Goal: Task Accomplishment & Management: Use online tool/utility

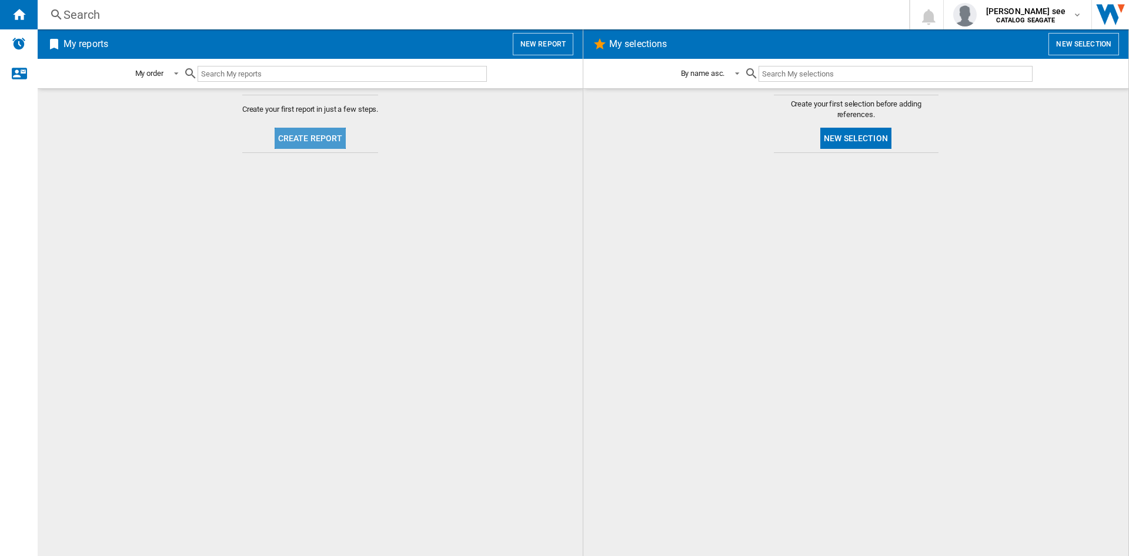
click at [313, 137] on button "Create report" at bounding box center [311, 138] width 72 height 21
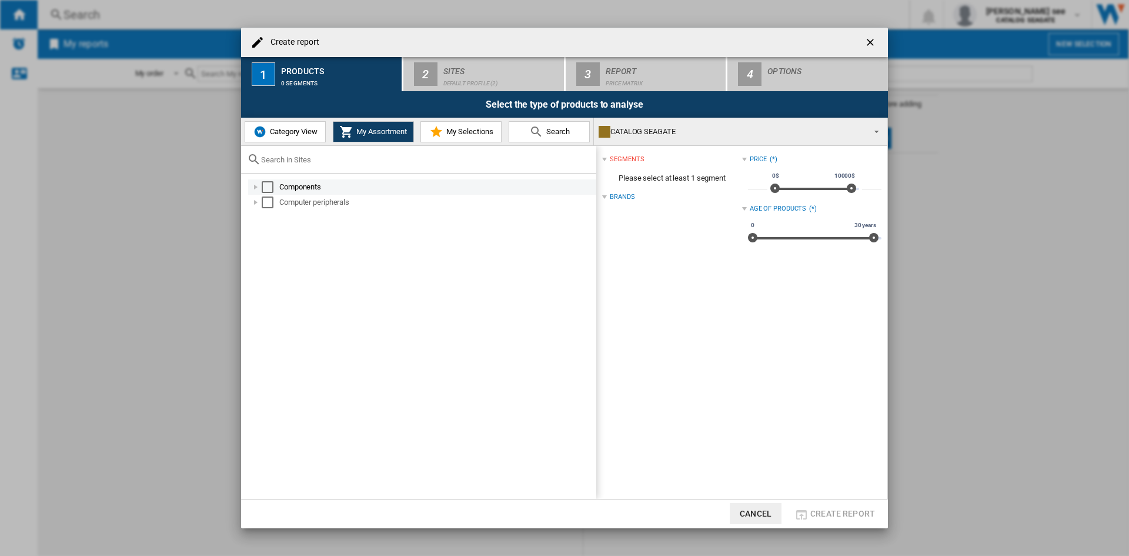
click at [254, 186] on div at bounding box center [256, 187] width 12 height 12
click at [268, 188] on div "Select" at bounding box center [268, 187] width 12 height 12
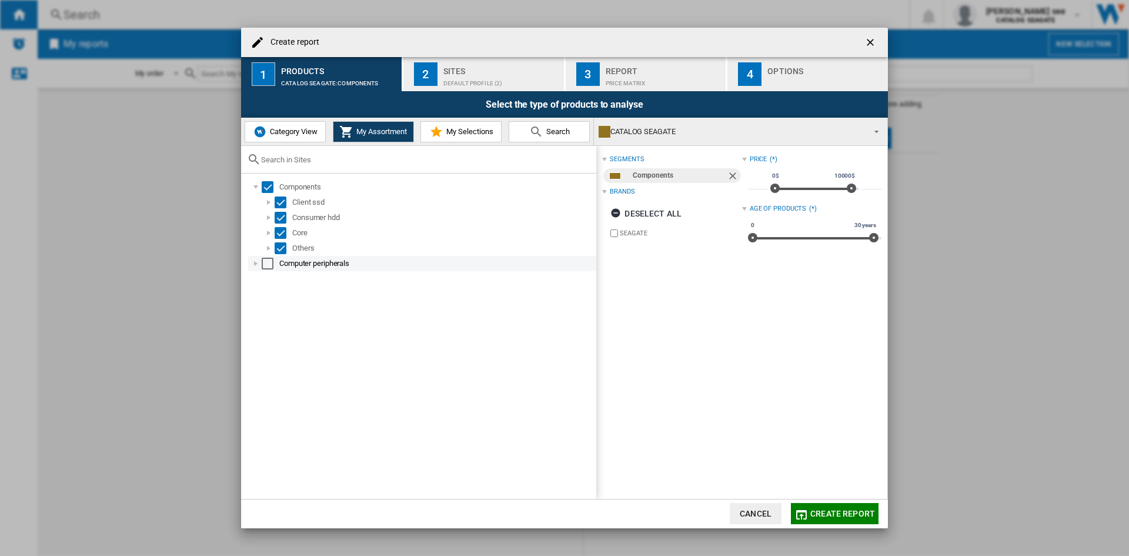
click at [256, 261] on div at bounding box center [256, 264] width 12 height 12
click at [267, 263] on div "Select" at bounding box center [268, 264] width 12 height 12
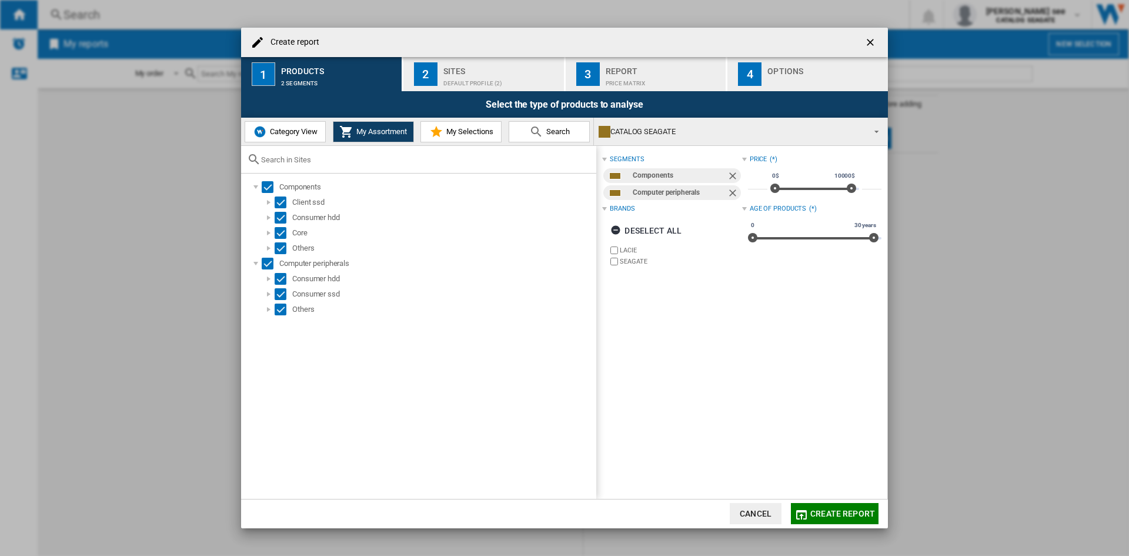
click at [278, 136] on button "Category View" at bounding box center [285, 131] width 81 height 21
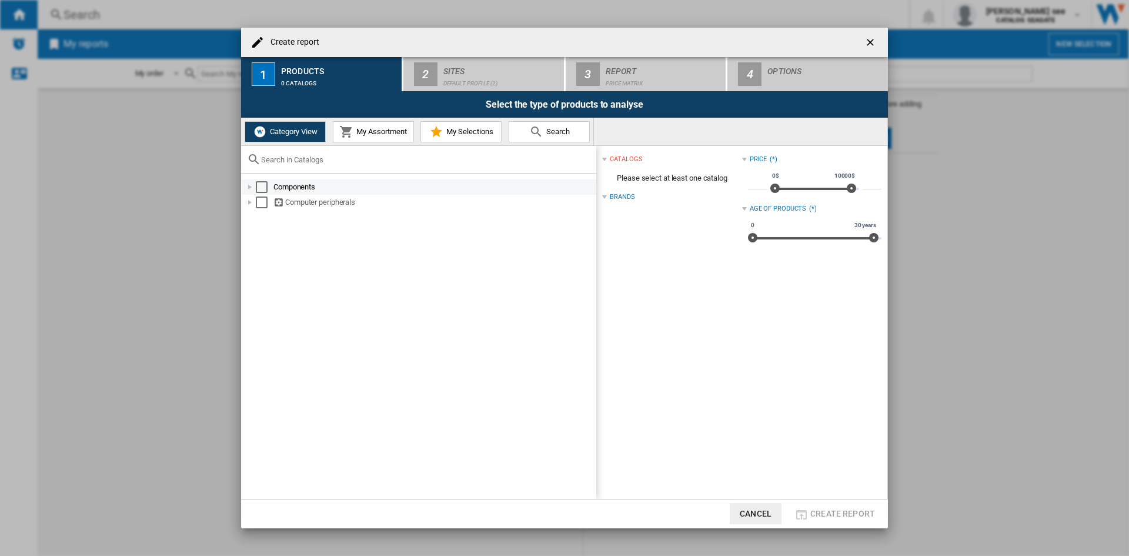
click at [262, 185] on div "Select" at bounding box center [262, 187] width 12 height 12
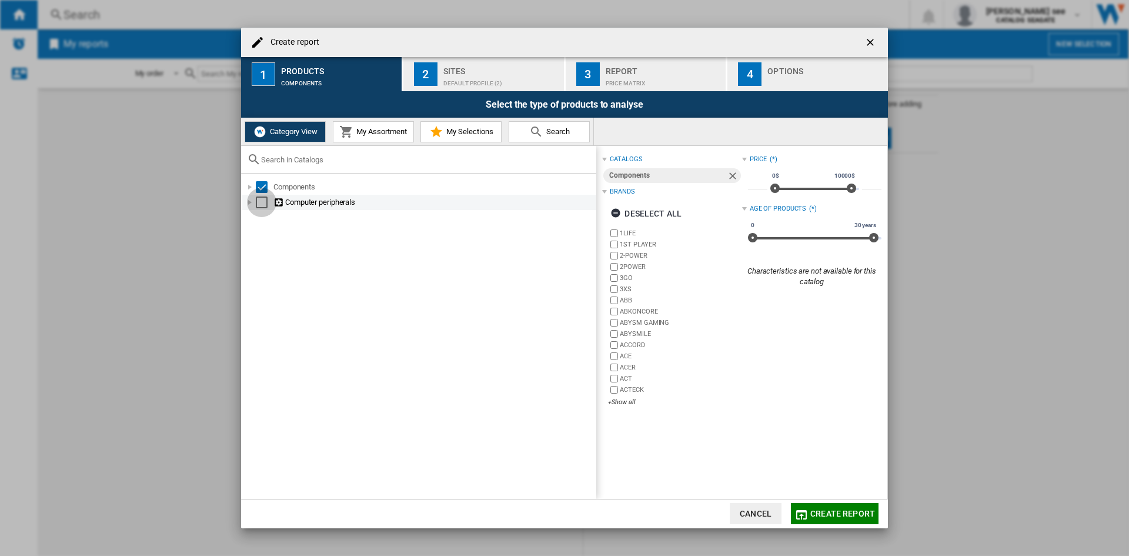
click at [260, 202] on div "Select" at bounding box center [262, 202] width 12 height 12
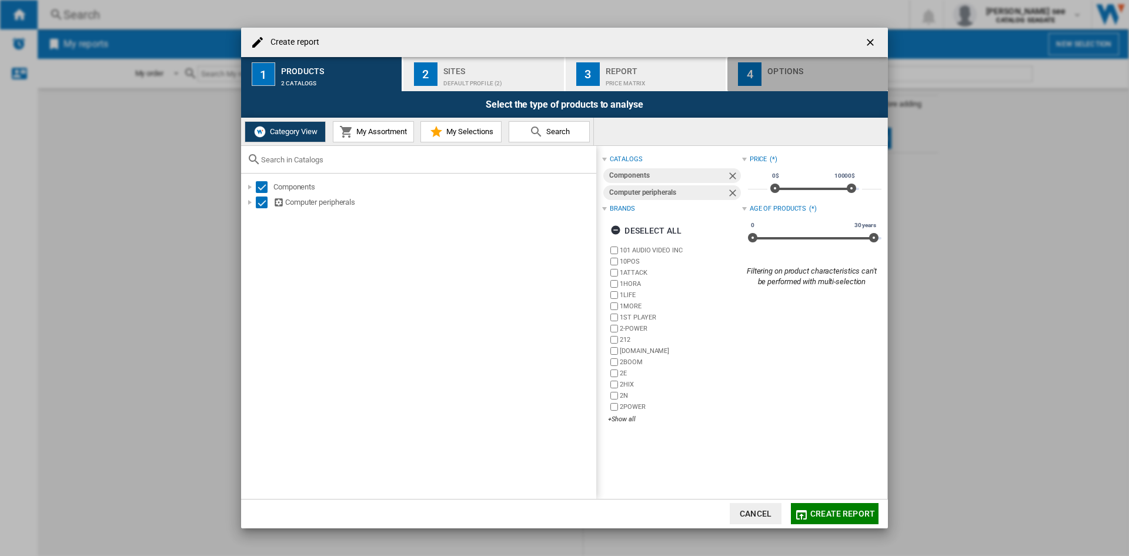
click at [757, 71] on div "4" at bounding box center [750, 74] width 24 height 24
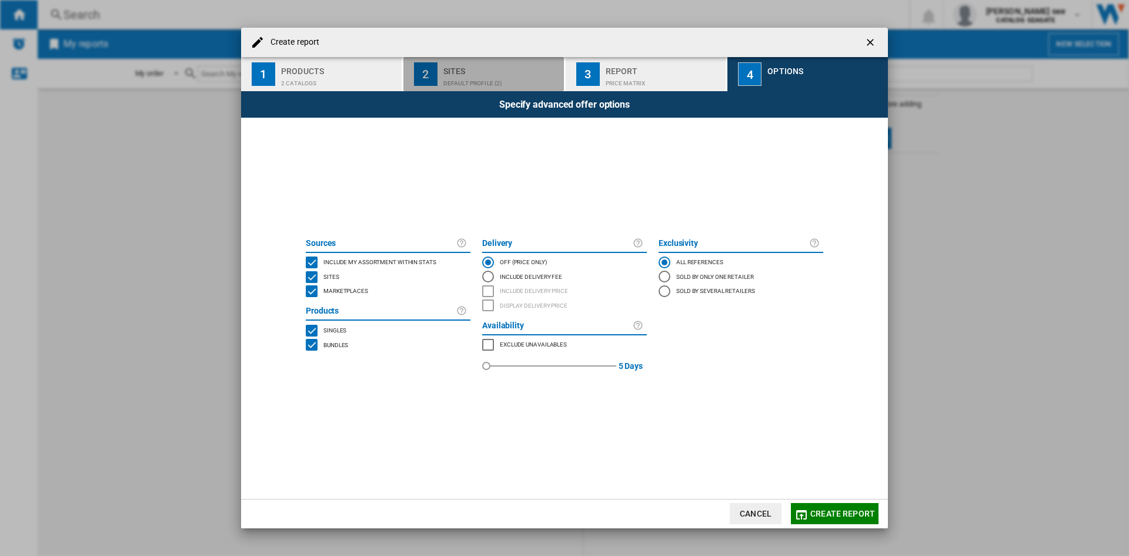
click at [506, 73] on div "Sites" at bounding box center [501, 68] width 116 height 12
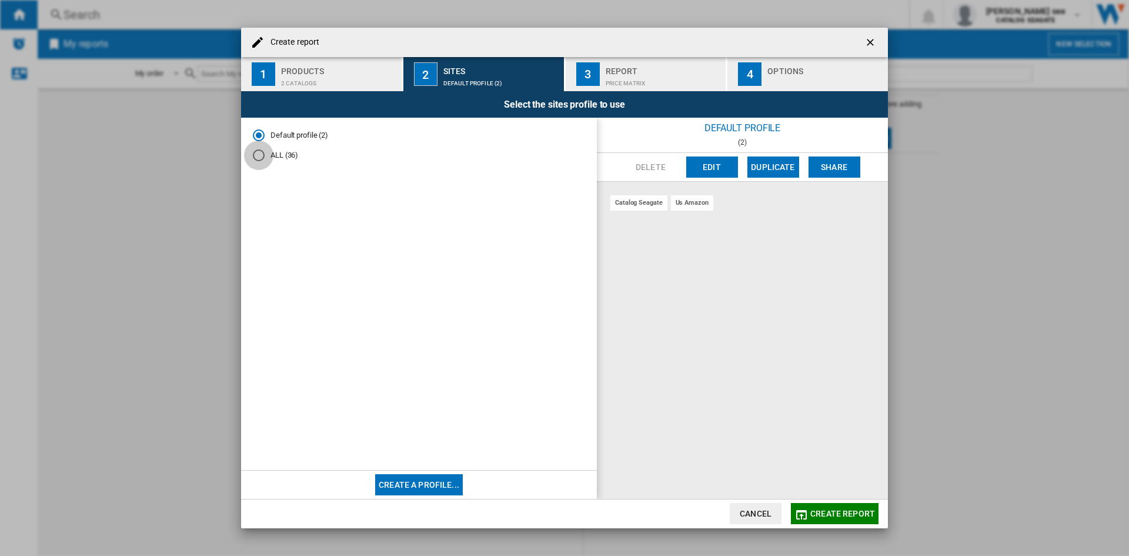
click at [253, 157] on div "ALL (36)" at bounding box center [259, 155] width 12 height 12
drag, startPoint x: 536, startPoint y: 39, endPoint x: 462, endPoint y: 35, distance: 73.6
click at [462, 35] on div "Create report" at bounding box center [564, 42] width 647 height 29
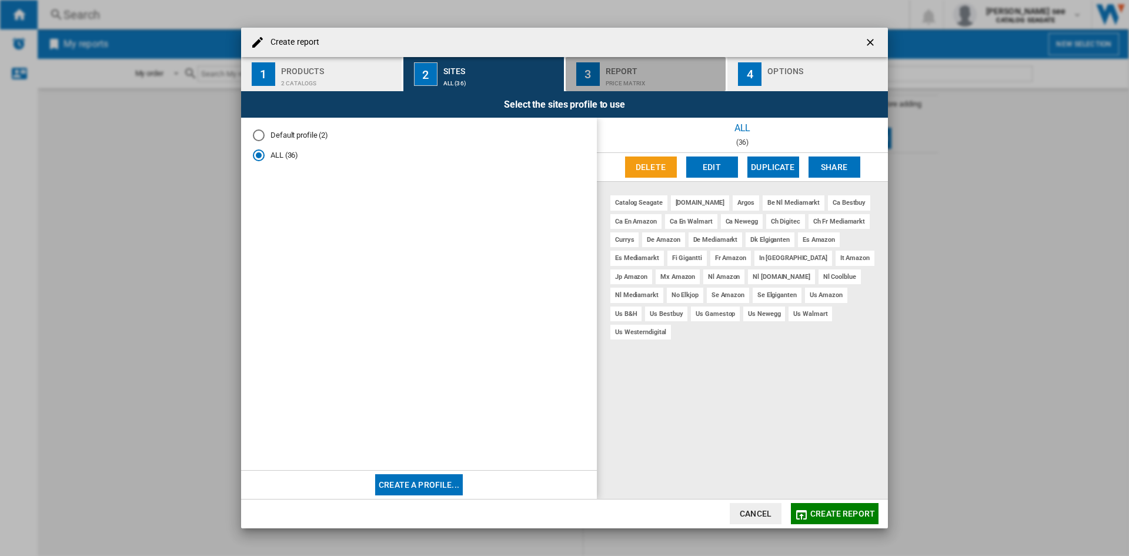
click at [597, 71] on div "3" at bounding box center [588, 74] width 24 height 24
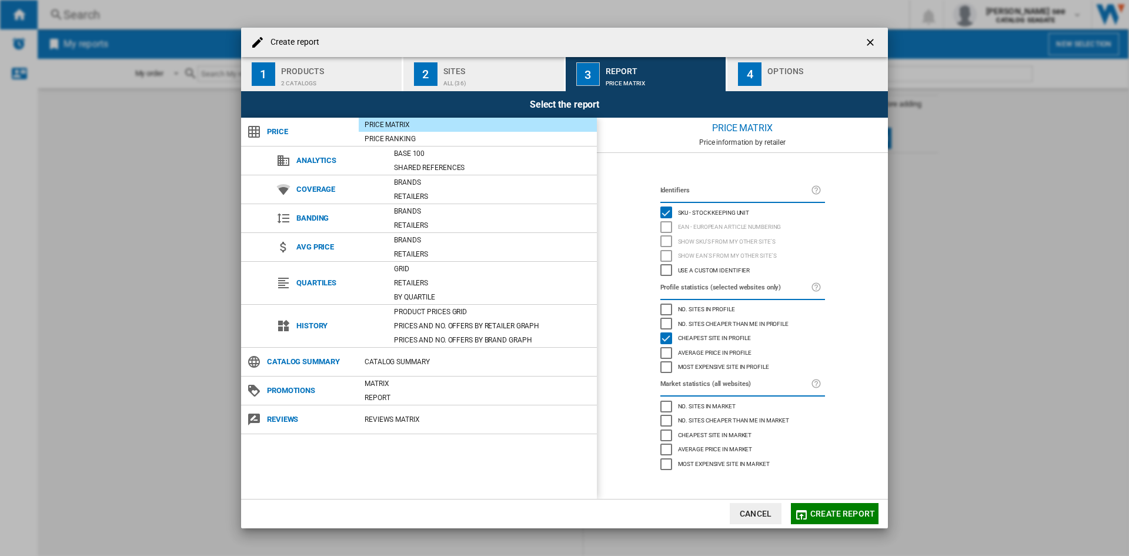
click at [470, 74] on div "ALL (36)" at bounding box center [501, 80] width 116 height 12
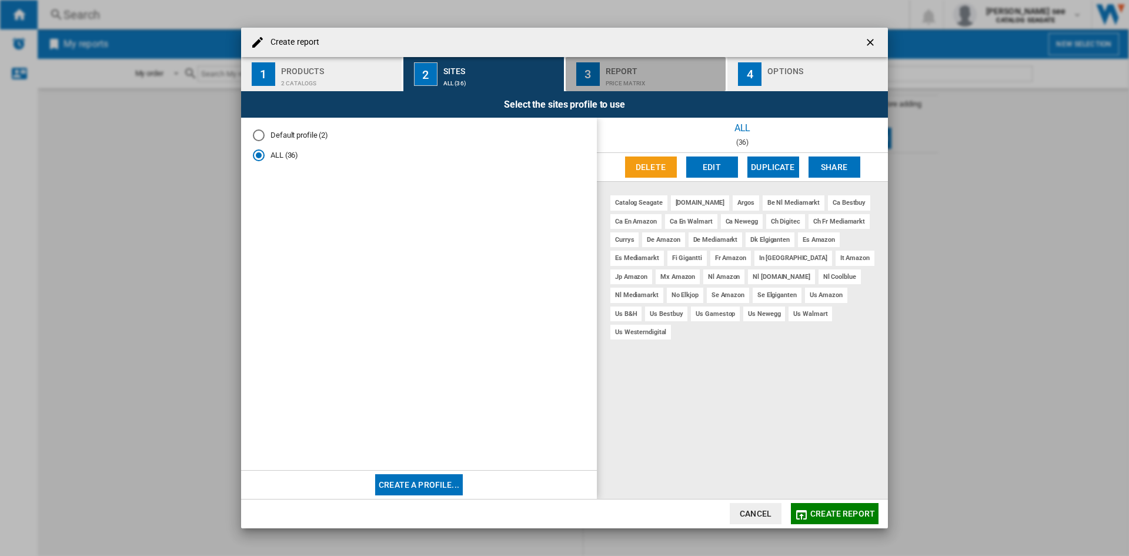
click at [627, 68] on div "Report" at bounding box center [664, 68] width 116 height 12
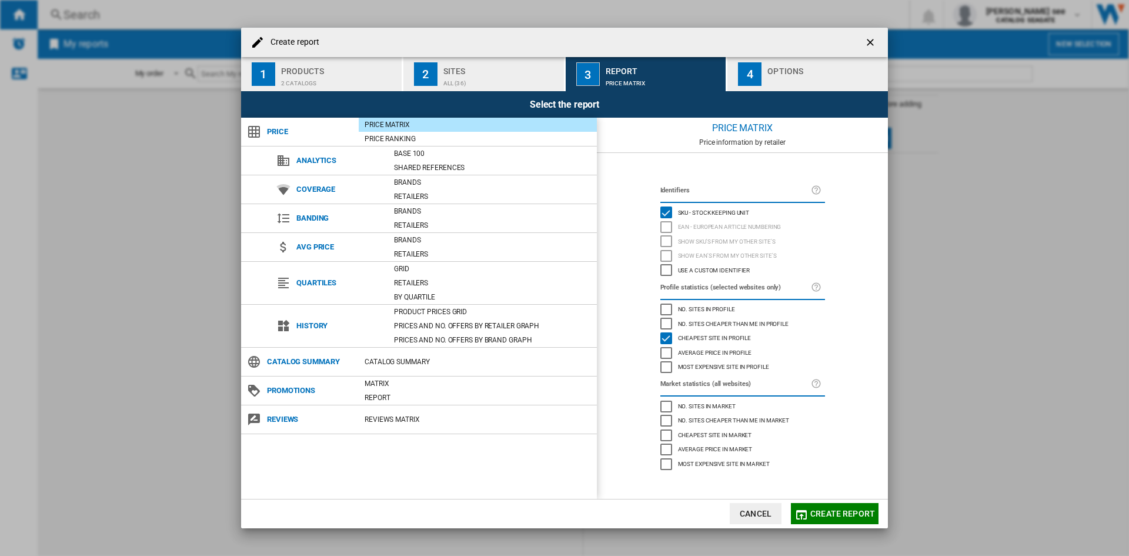
click at [666, 306] on div "No. sites in profile" at bounding box center [666, 309] width 12 height 12
click at [786, 73] on div "Options" at bounding box center [825, 68] width 116 height 12
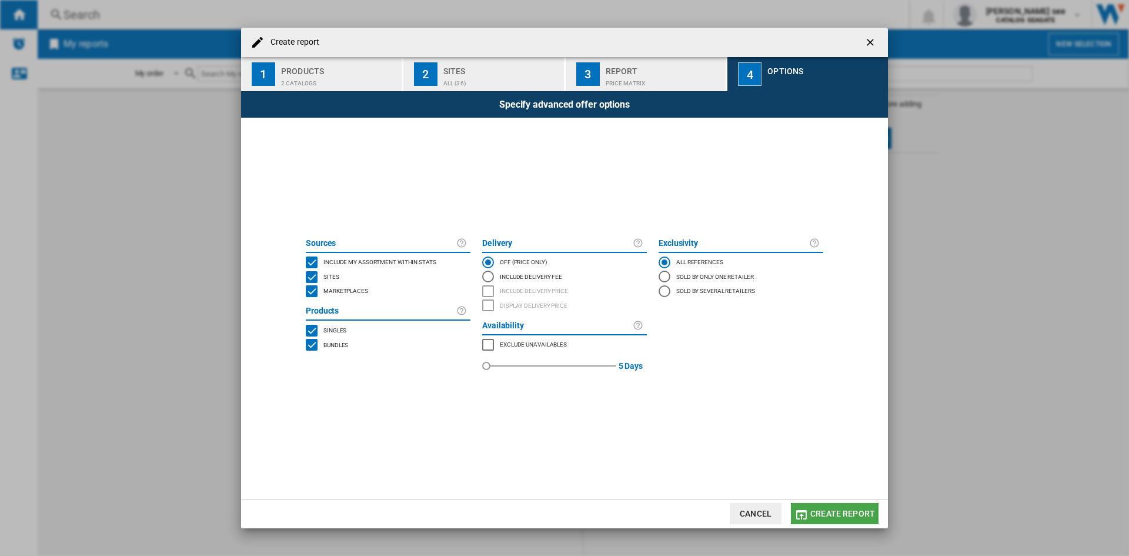
click at [826, 515] on span "Create report" at bounding box center [842, 513] width 65 height 9
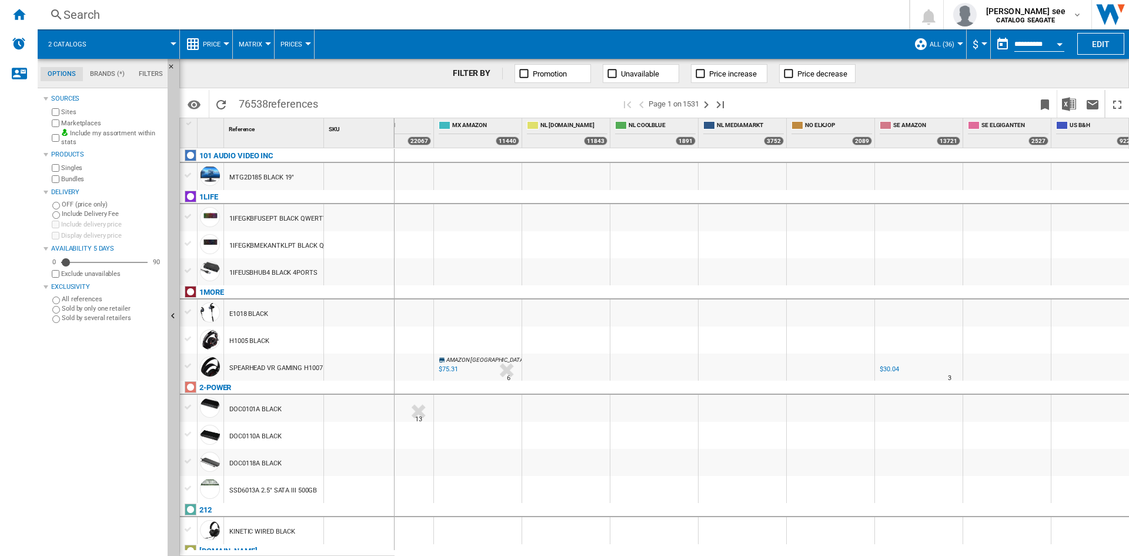
scroll to position [0, 1006]
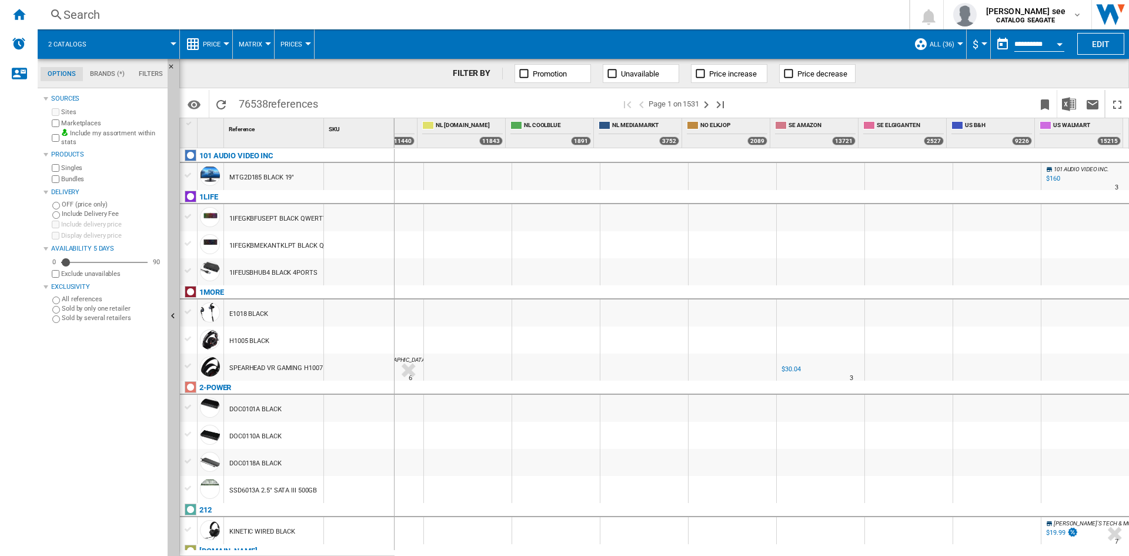
click at [56, 127] on div "Marketplaces" at bounding box center [106, 123] width 114 height 11
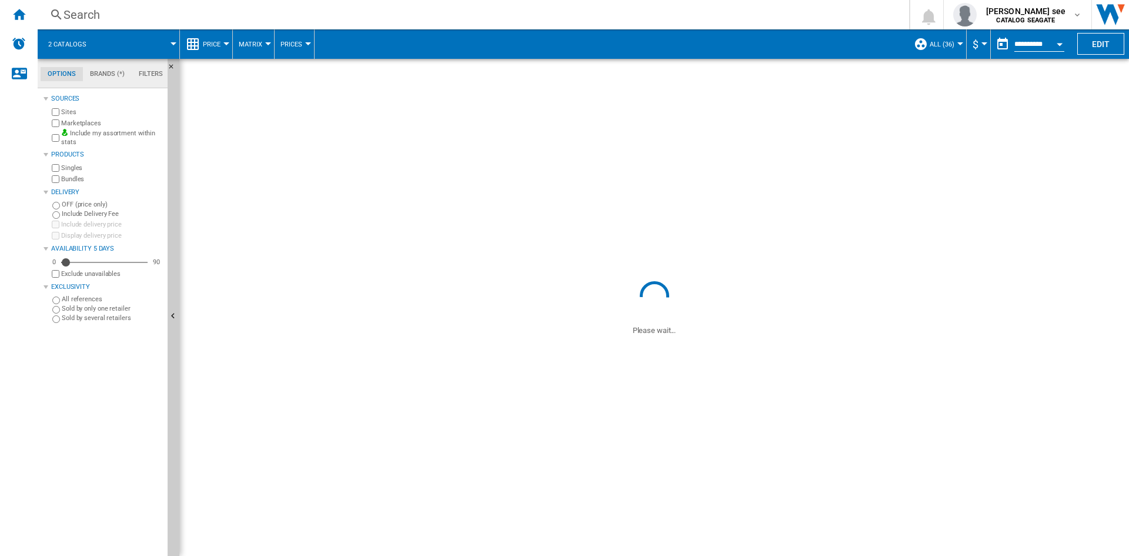
click at [949, 44] on span "ALL (36)" at bounding box center [942, 45] width 25 height 8
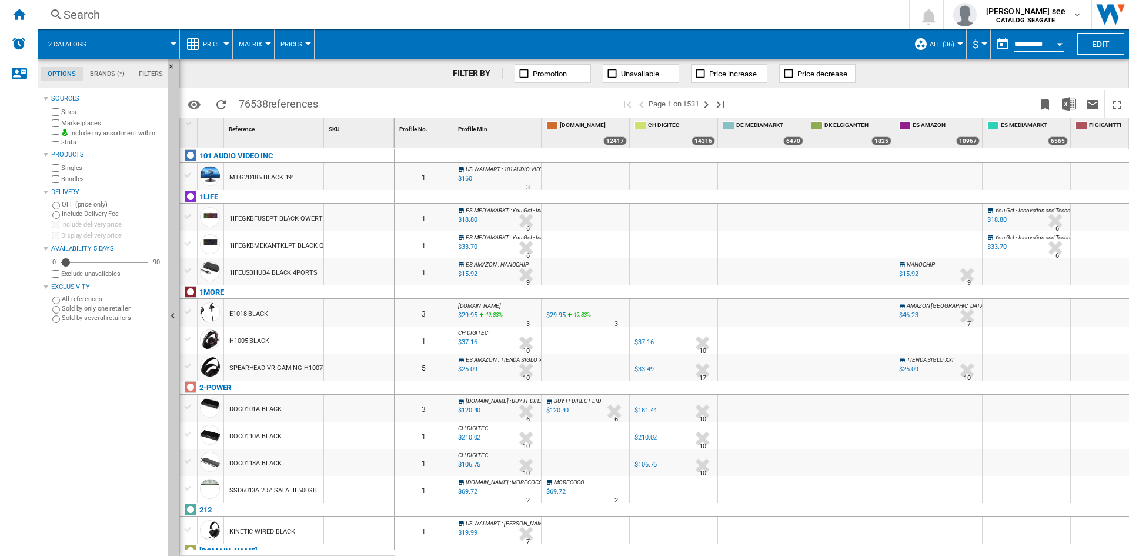
click at [949, 44] on span "ALL (36)" at bounding box center [942, 45] width 25 height 8
click at [954, 74] on md-radio-button "Default profile (2)" at bounding box center [965, 76] width 87 height 11
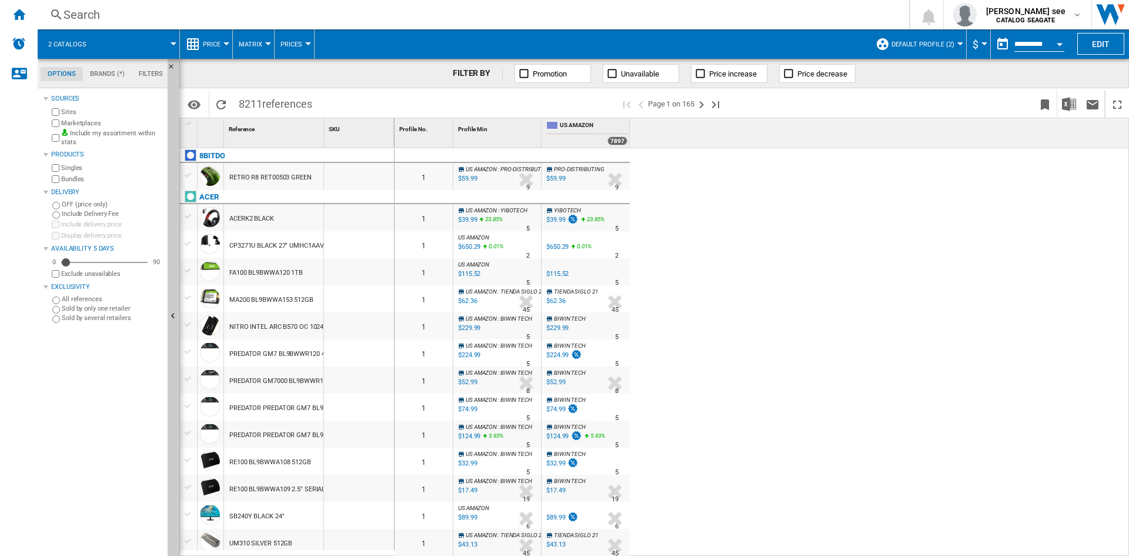
click at [952, 41] on button "Default profile (2)" at bounding box center [926, 43] width 69 height 29
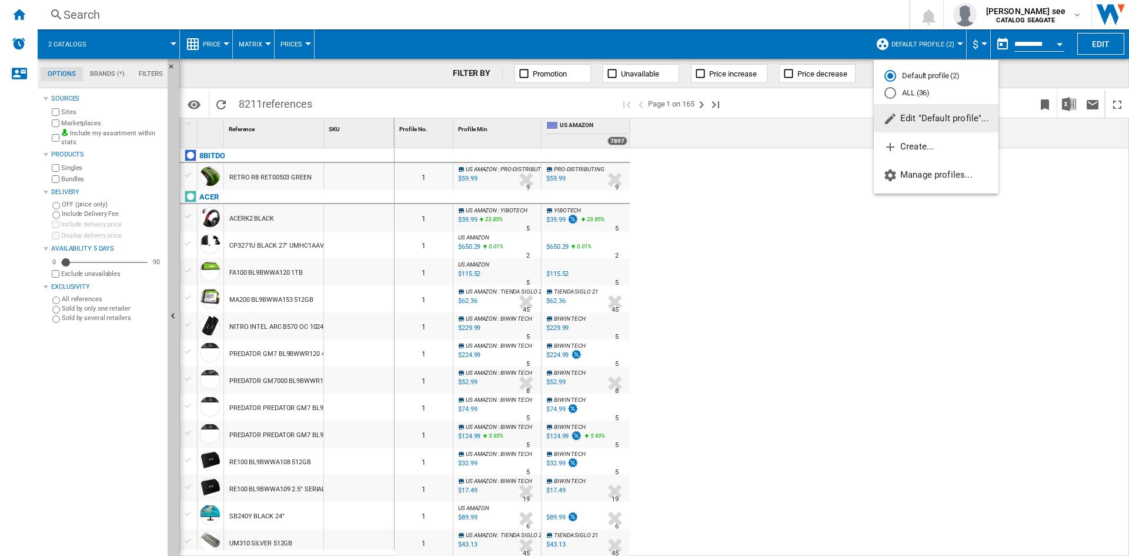
click at [912, 95] on md-radio-button "ALL (36)" at bounding box center [937, 93] width 104 height 11
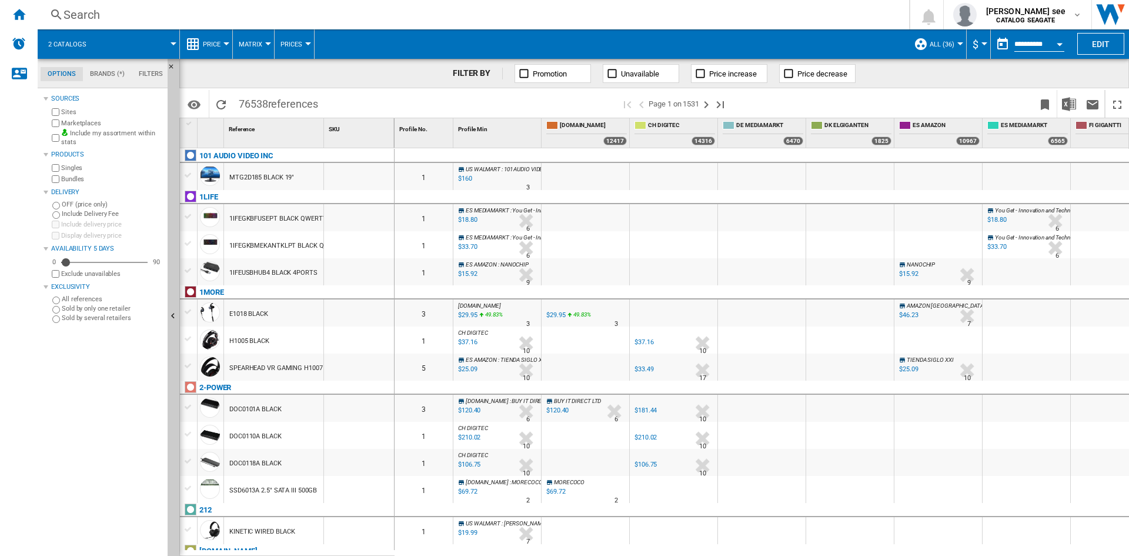
click at [954, 40] on button "ALL (36)" at bounding box center [945, 43] width 31 height 29
click at [943, 147] on span "Create..." at bounding box center [946, 146] width 51 height 11
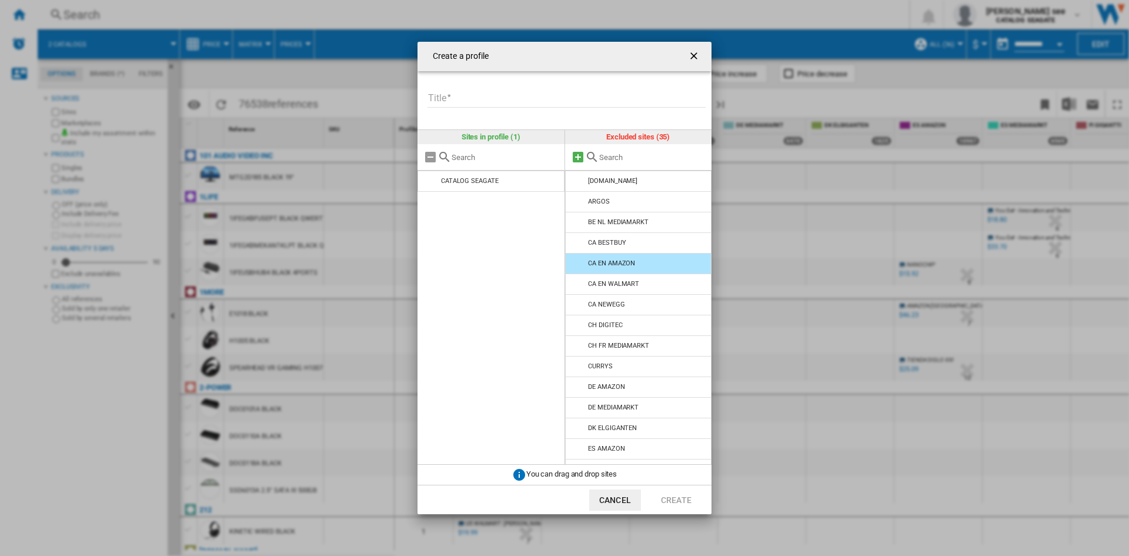
click at [575, 156] on md-icon at bounding box center [578, 157] width 14 height 14
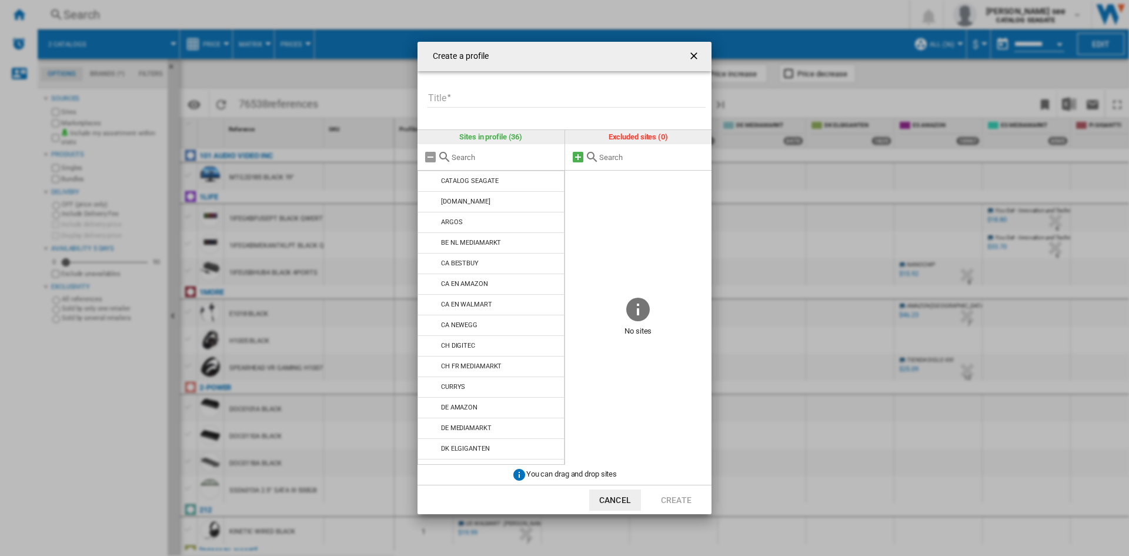
click at [575, 156] on md-icon at bounding box center [578, 157] width 14 height 14
click at [579, 157] on md-icon at bounding box center [578, 157] width 14 height 14
click at [576, 157] on md-icon at bounding box center [578, 157] width 14 height 14
click at [693, 56] on ng-md-icon "getI18NText('BUTTONS.CLOSE_DIALOG')" at bounding box center [695, 57] width 14 height 14
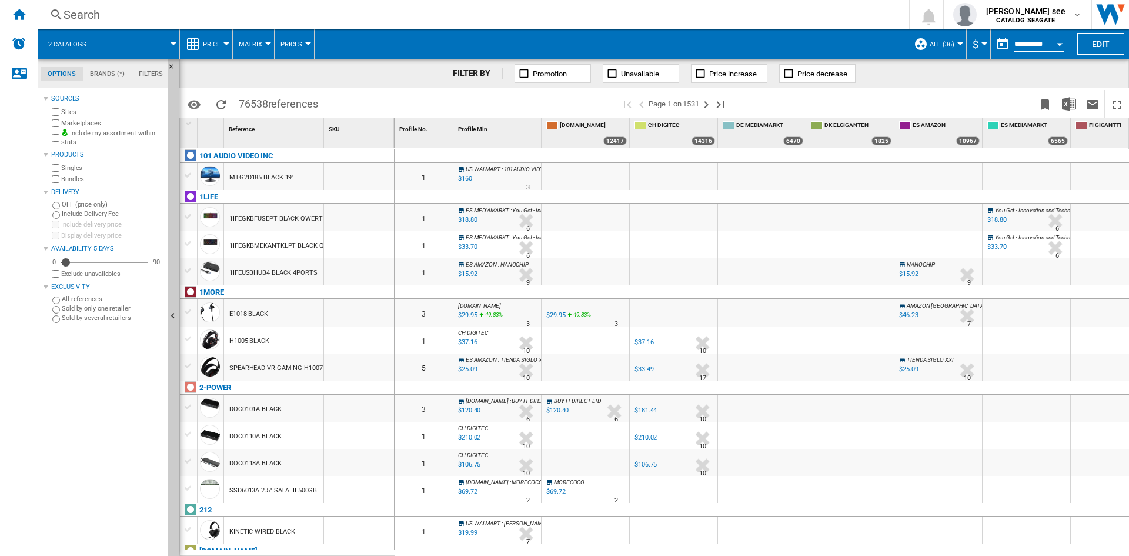
click at [1058, 43] on div "Open calendar" at bounding box center [1060, 44] width 6 height 3
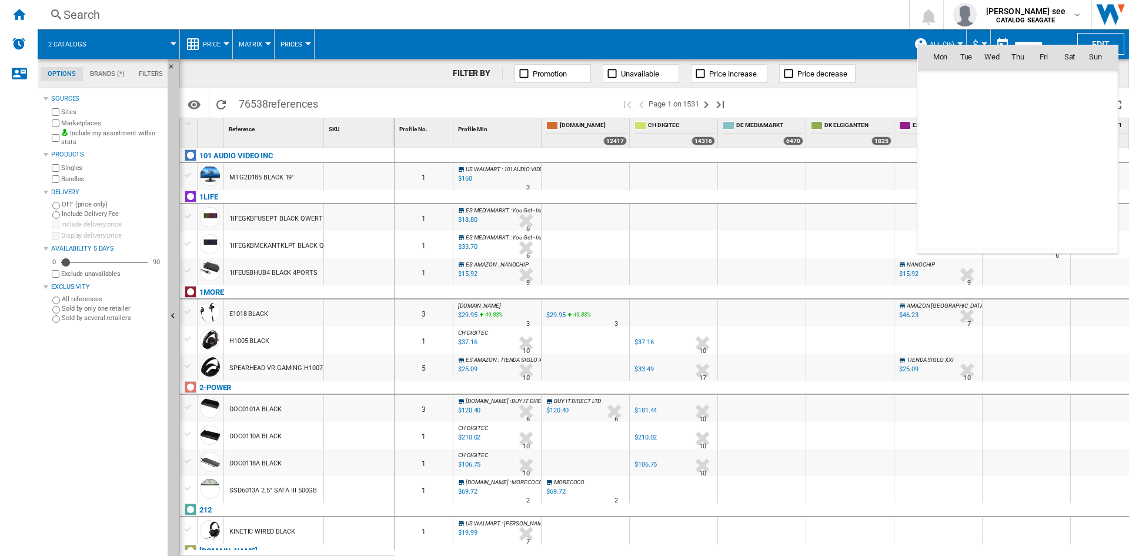
scroll to position [5610, 0]
click at [1058, 43] on div at bounding box center [564, 278] width 1129 height 556
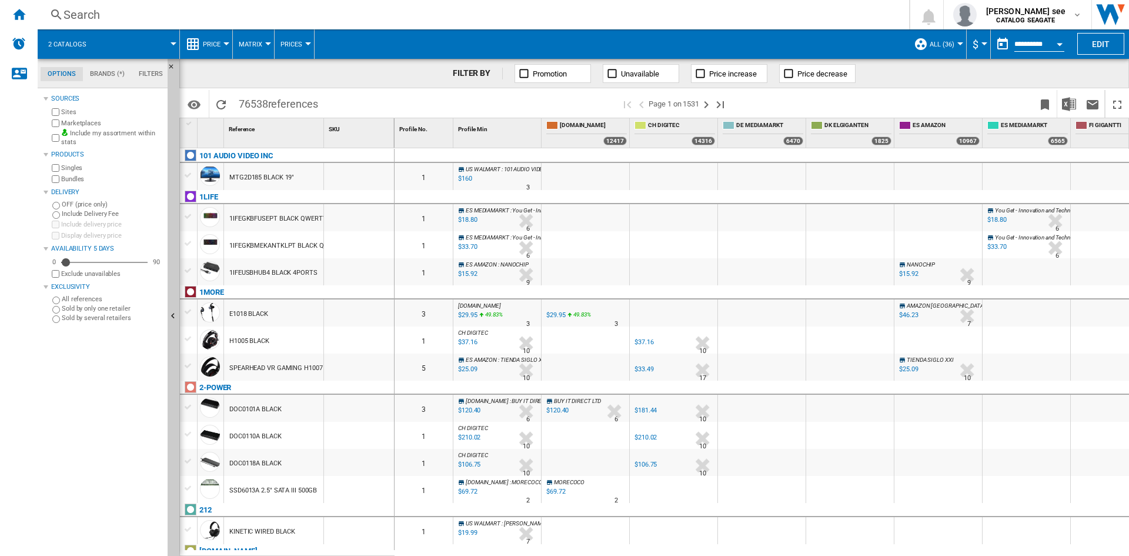
click at [1058, 43] on div "Open calendar" at bounding box center [1060, 44] width 6 height 3
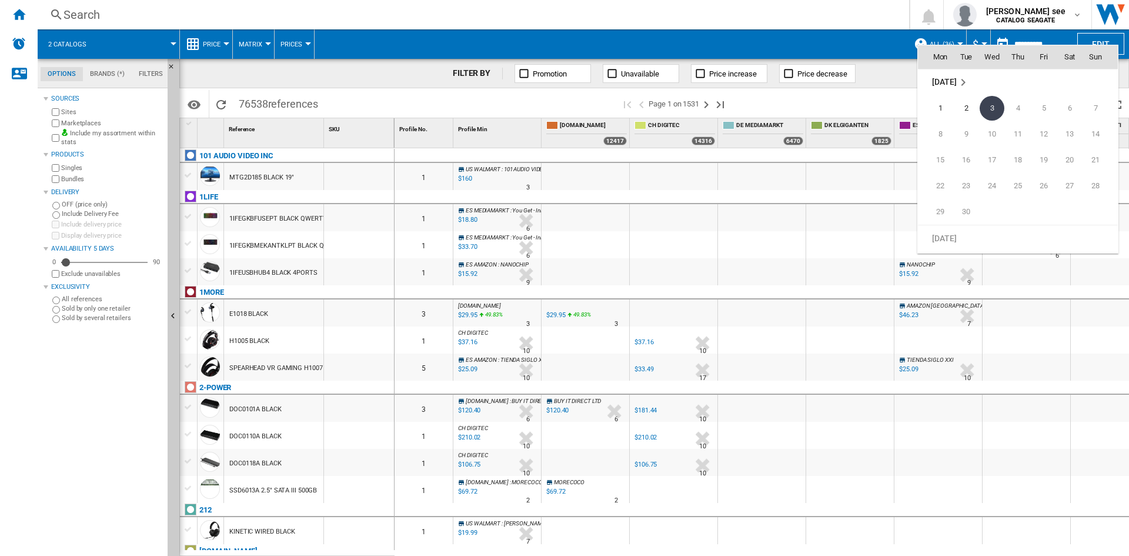
click at [1055, 45] on th "Fri" at bounding box center [1044, 57] width 26 height 24
click at [1057, 35] on div at bounding box center [564, 278] width 1129 height 556
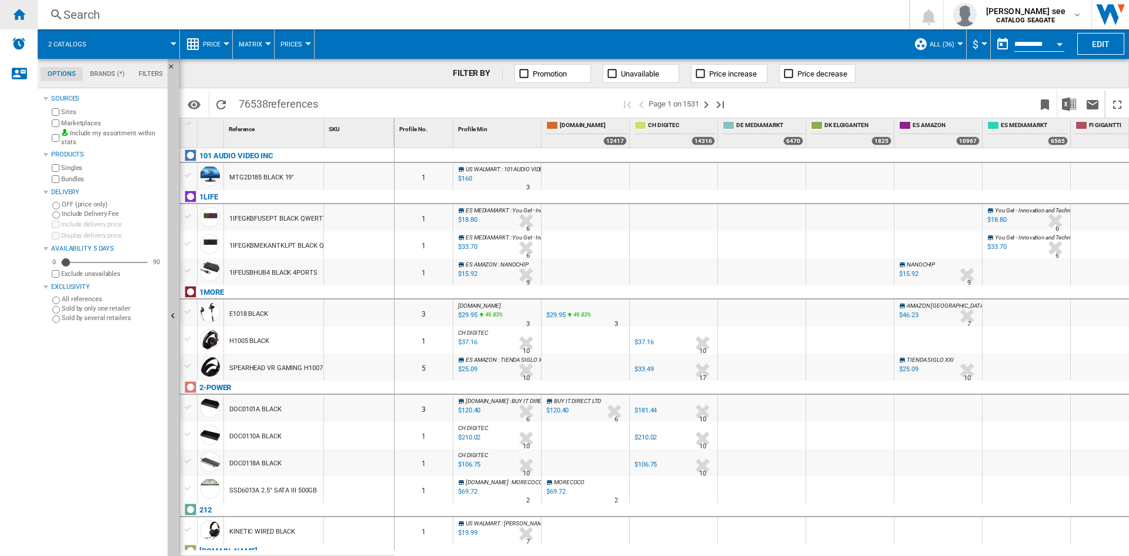
click at [17, 24] on div "Home" at bounding box center [19, 14] width 38 height 29
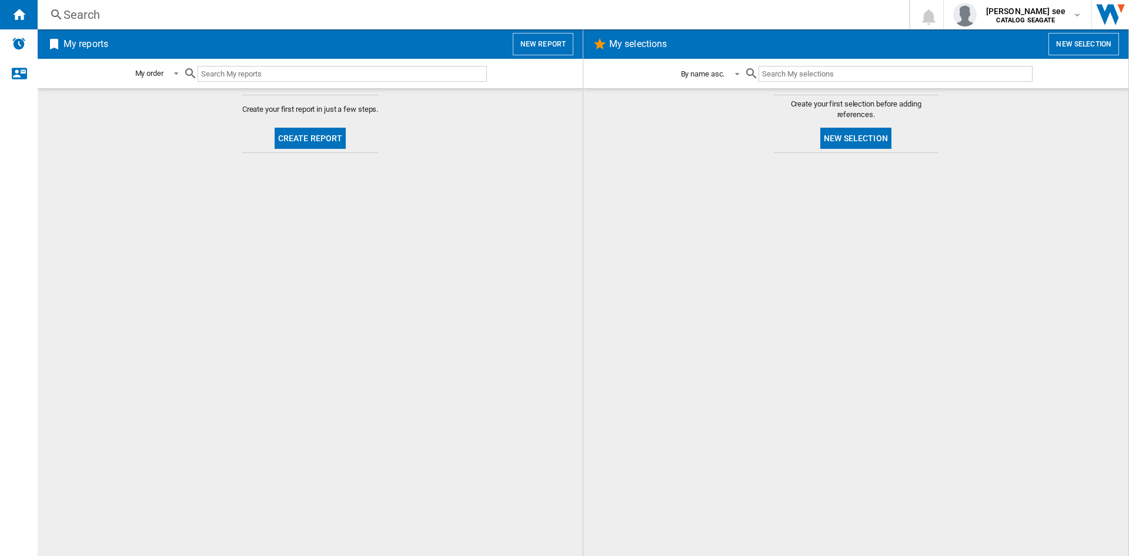
click at [735, 72] on span at bounding box center [734, 73] width 14 height 11
click at [735, 72] on md-option "By name asc." at bounding box center [713, 74] width 85 height 28
click at [1091, 44] on button "New selection" at bounding box center [1084, 44] width 71 height 22
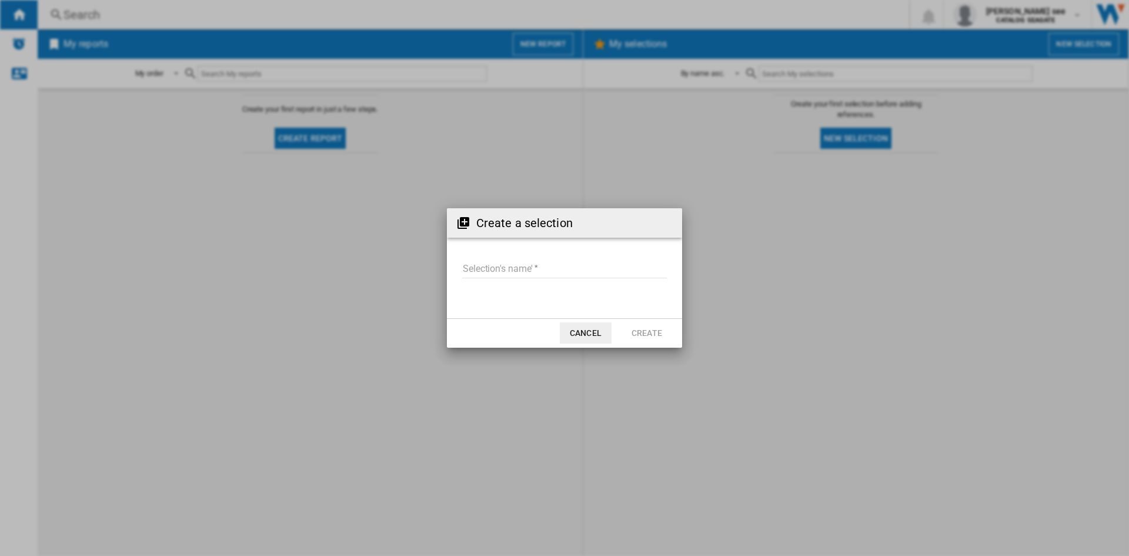
click at [580, 327] on button "Cancel" at bounding box center [586, 332] width 52 height 21
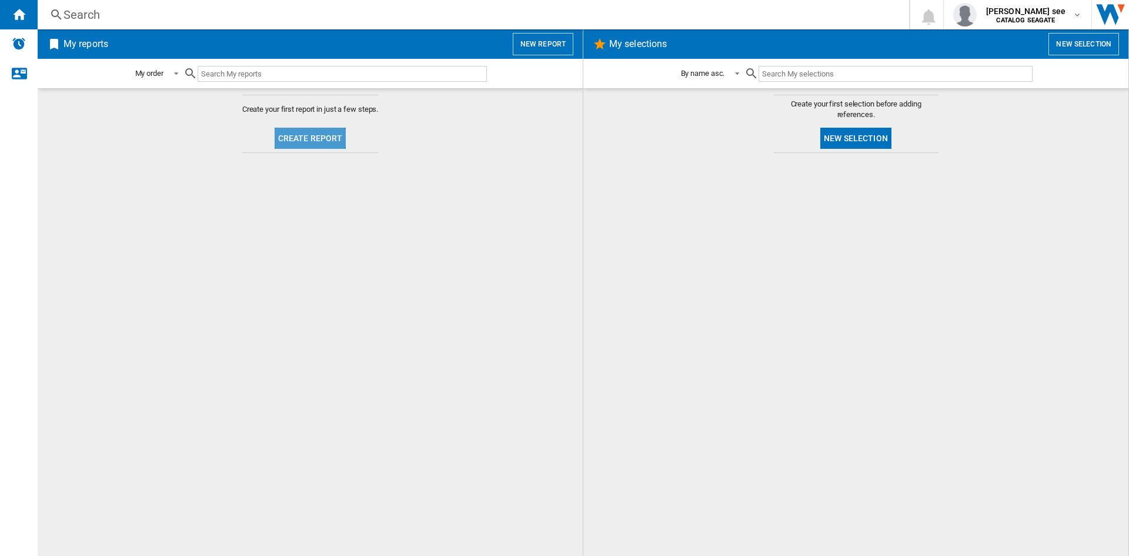
click at [293, 138] on button "Create report" at bounding box center [311, 138] width 72 height 21
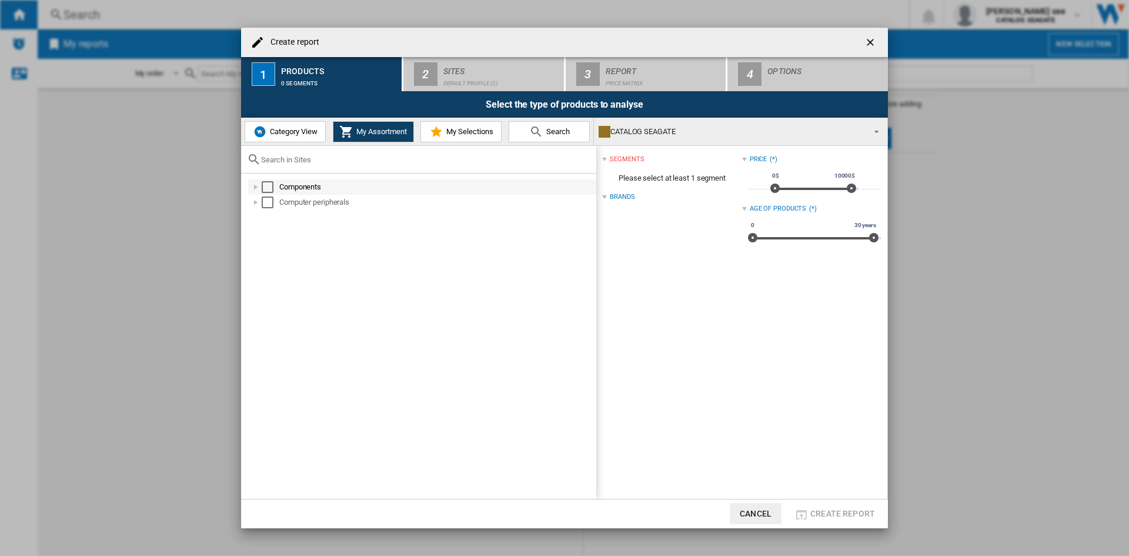
click at [267, 181] on div "Components" at bounding box center [422, 186] width 348 height 15
click at [265, 185] on div "Select" at bounding box center [268, 187] width 12 height 12
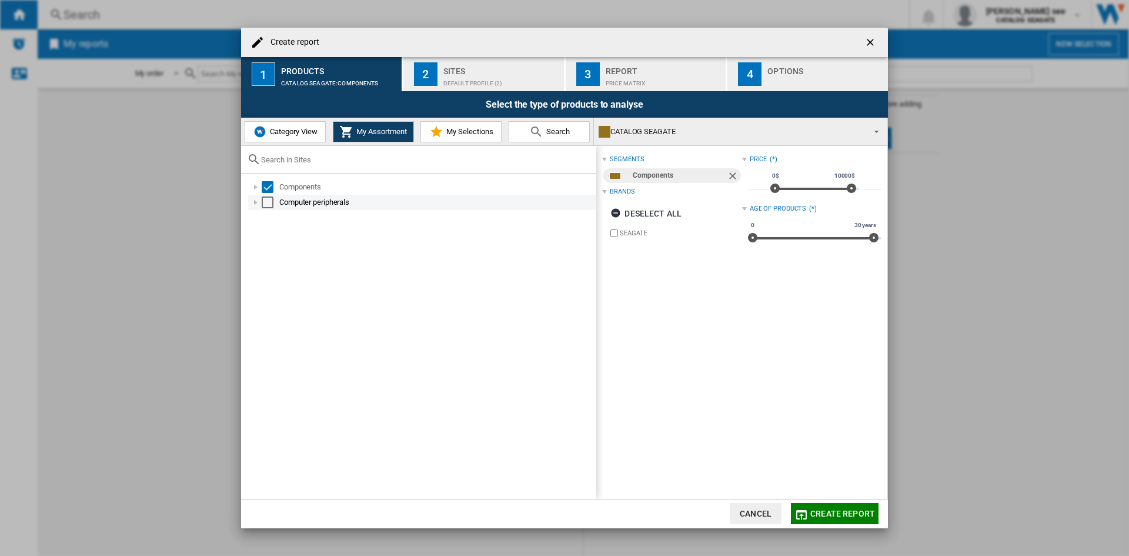
click at [266, 198] on div "Select" at bounding box center [268, 202] width 12 height 12
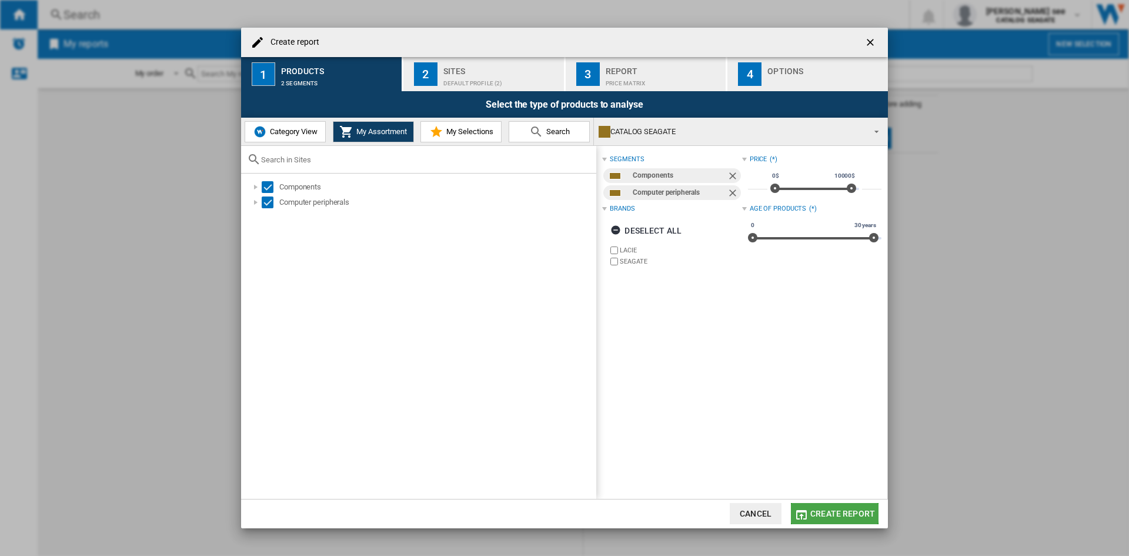
click at [824, 510] on span "Create report" at bounding box center [842, 513] width 65 height 9
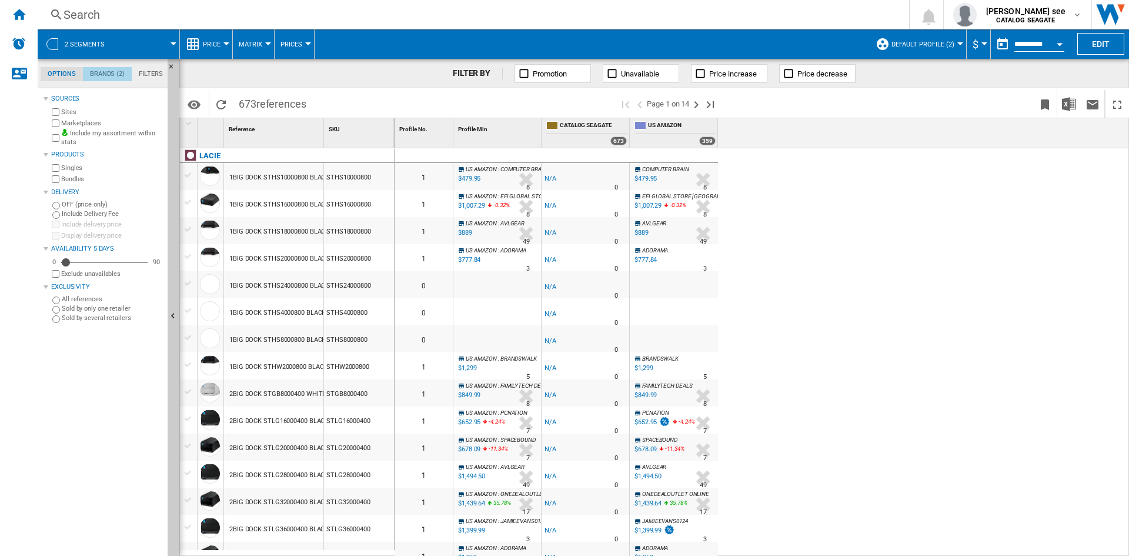
click at [107, 71] on md-tab-item "Brands (2)" at bounding box center [107, 74] width 49 height 14
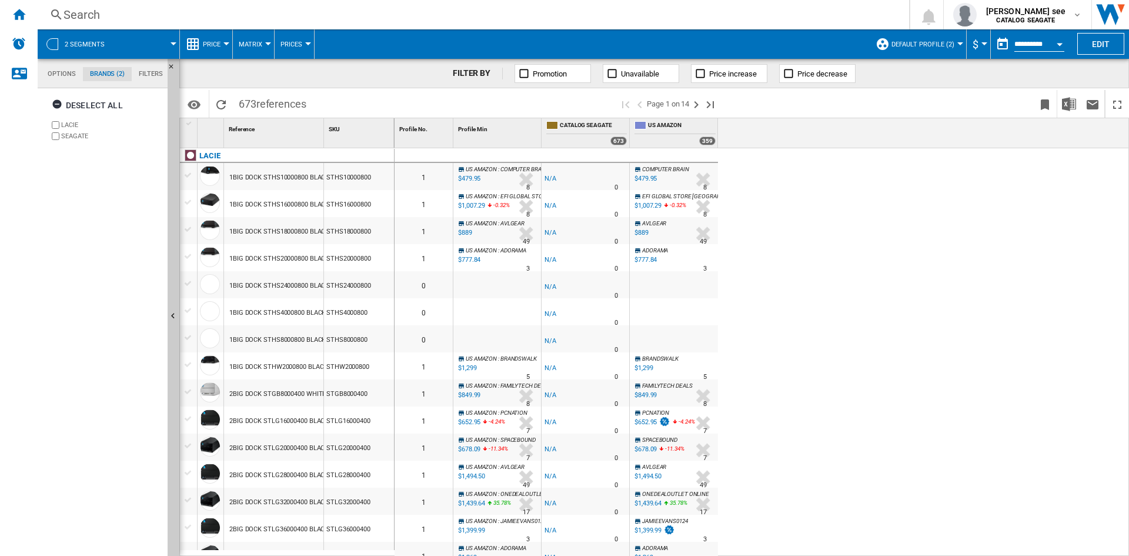
click at [949, 41] on span "Default profile (2)" at bounding box center [923, 45] width 63 height 8
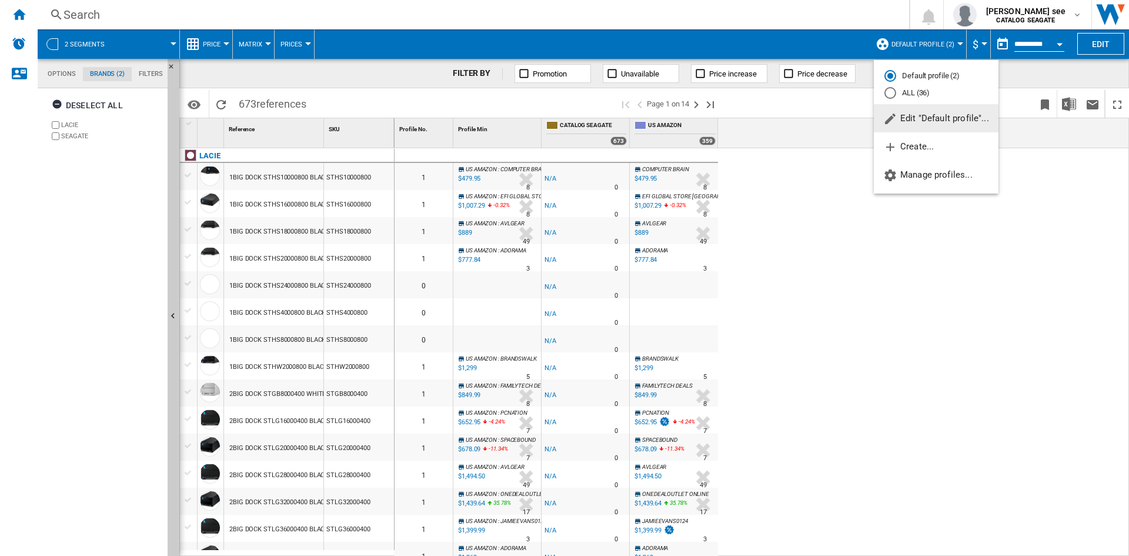
click at [924, 115] on span "Edit "Default profile"..." at bounding box center [936, 118] width 106 height 11
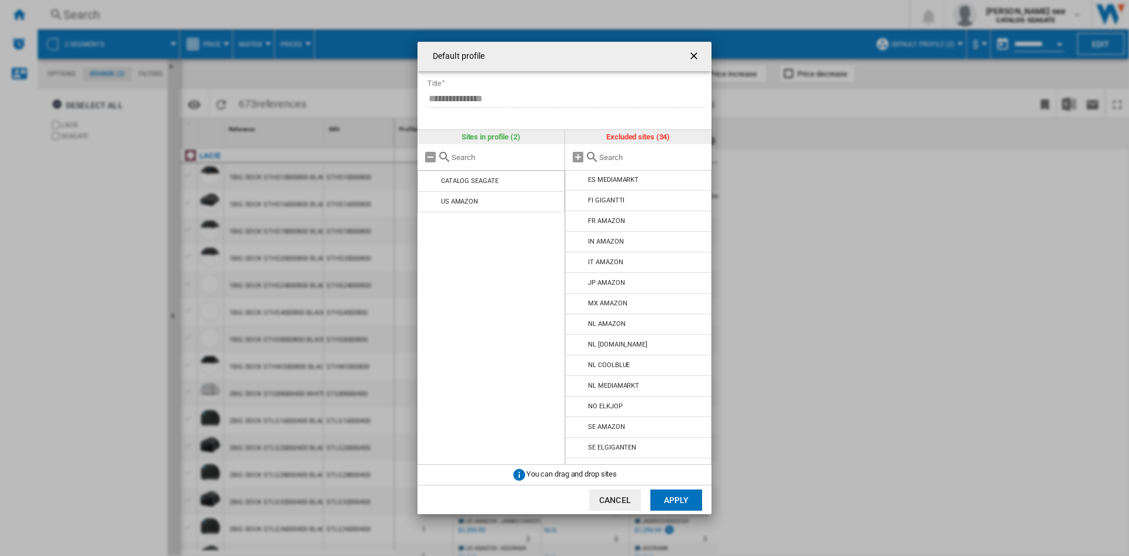
scroll to position [407, 0]
click at [616, 502] on button "Cancel" at bounding box center [615, 499] width 52 height 21
